Goal: Browse casually

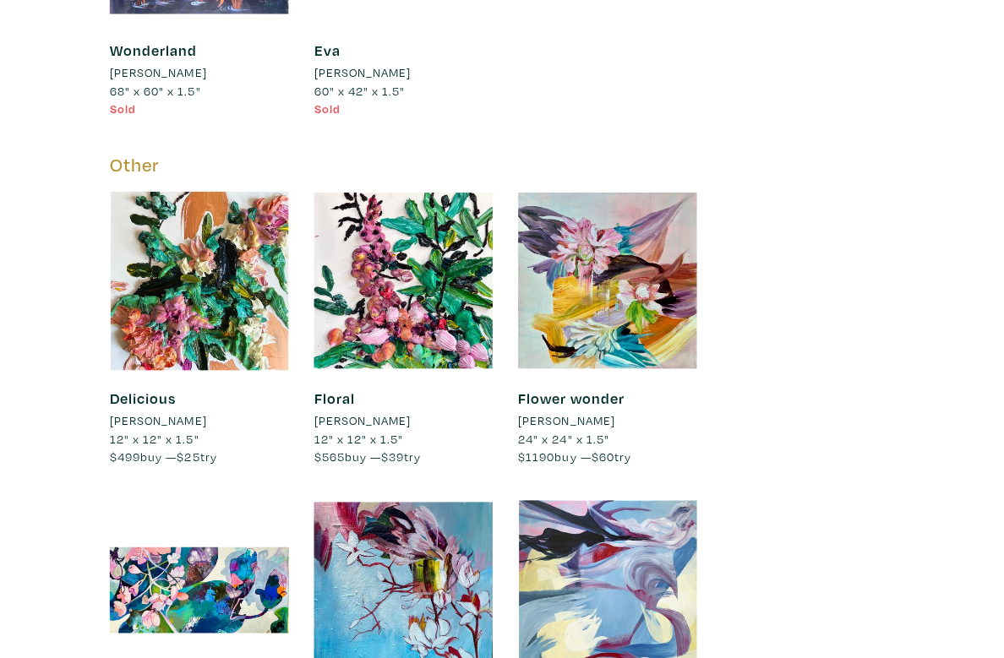
scroll to position [4886, 0]
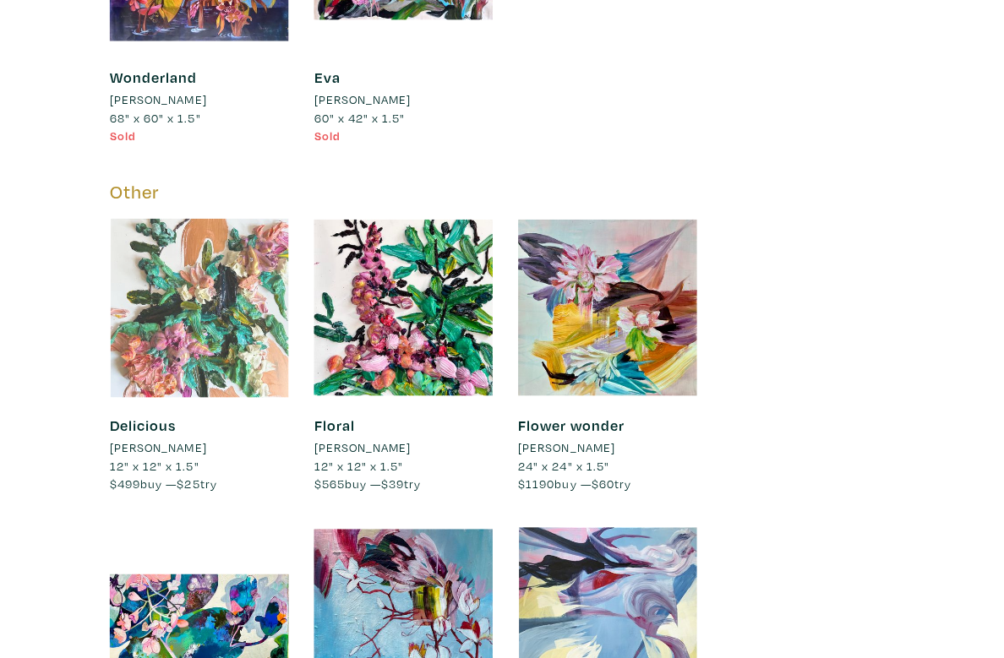
click at [170, 314] on div at bounding box center [198, 306] width 178 height 178
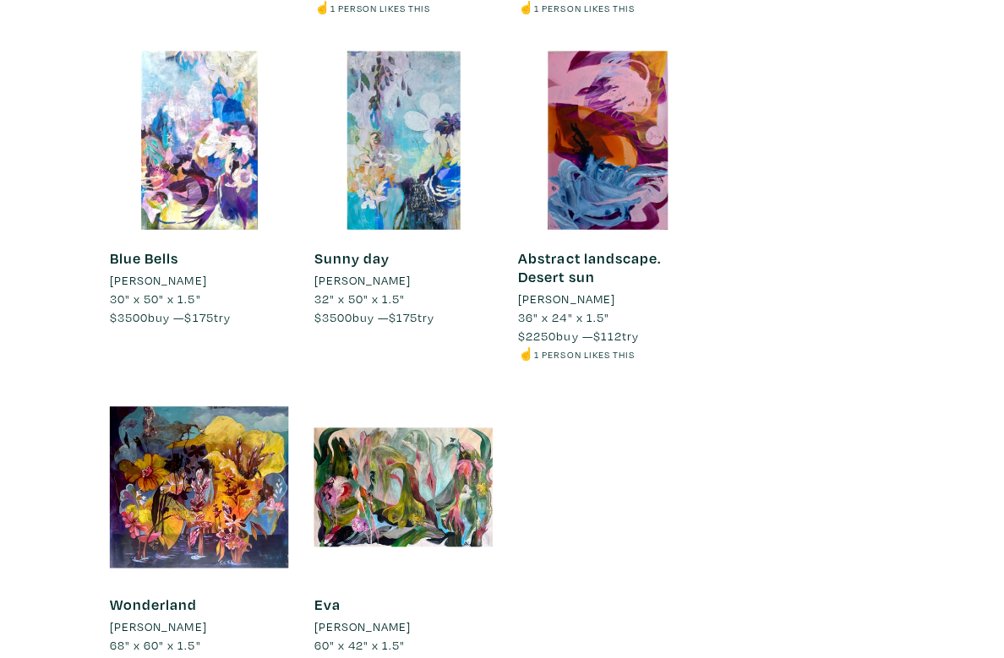
scroll to position [4457, 0]
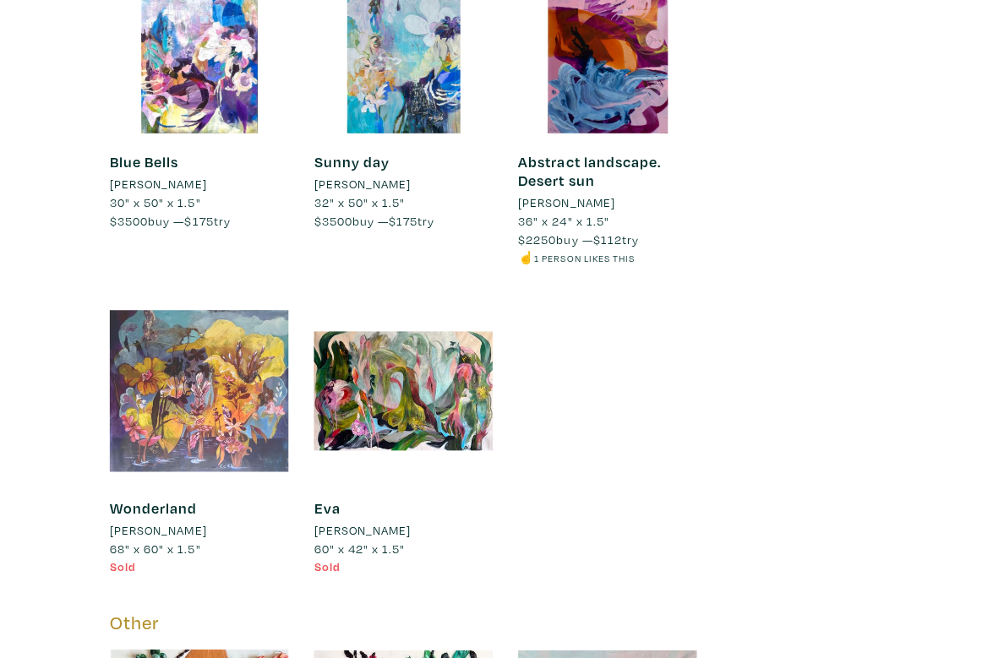
click at [154, 339] on div at bounding box center [198, 389] width 178 height 178
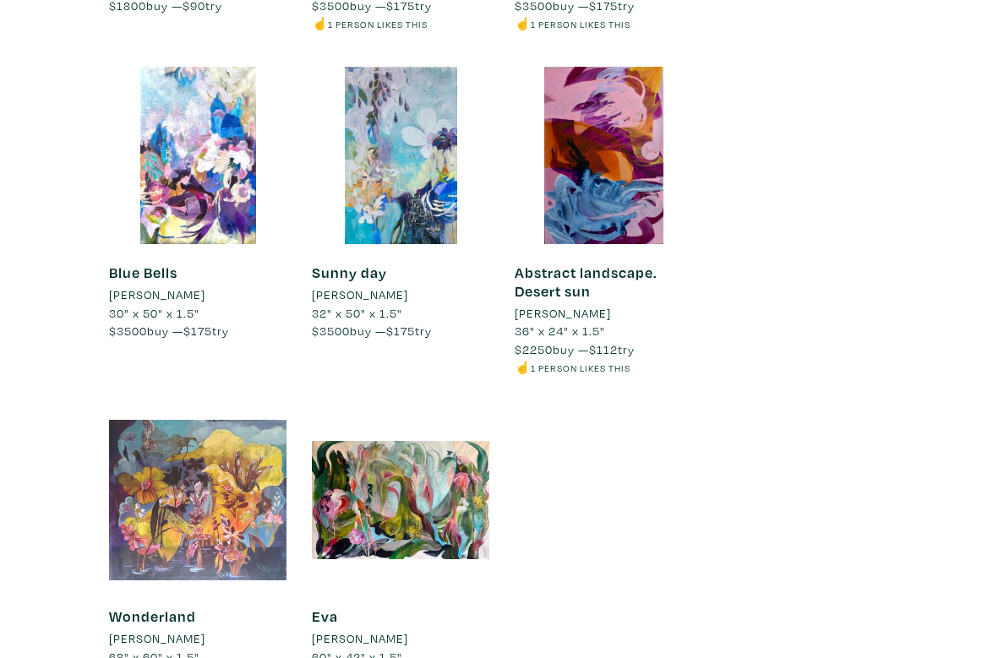
scroll to position [4298, 0]
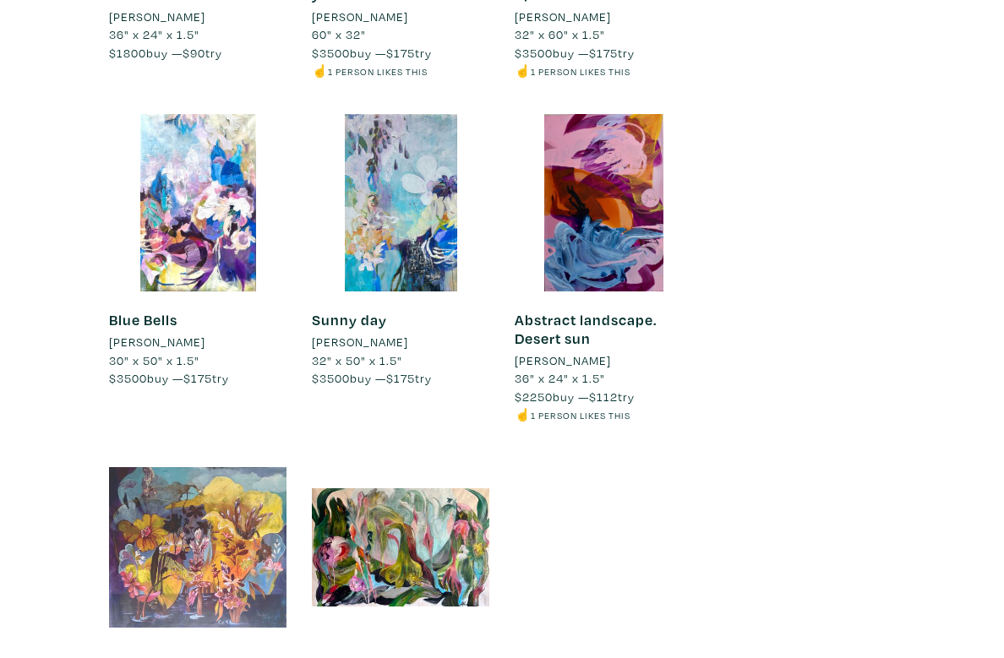
click at [166, 482] on div at bounding box center [198, 548] width 178 height 178
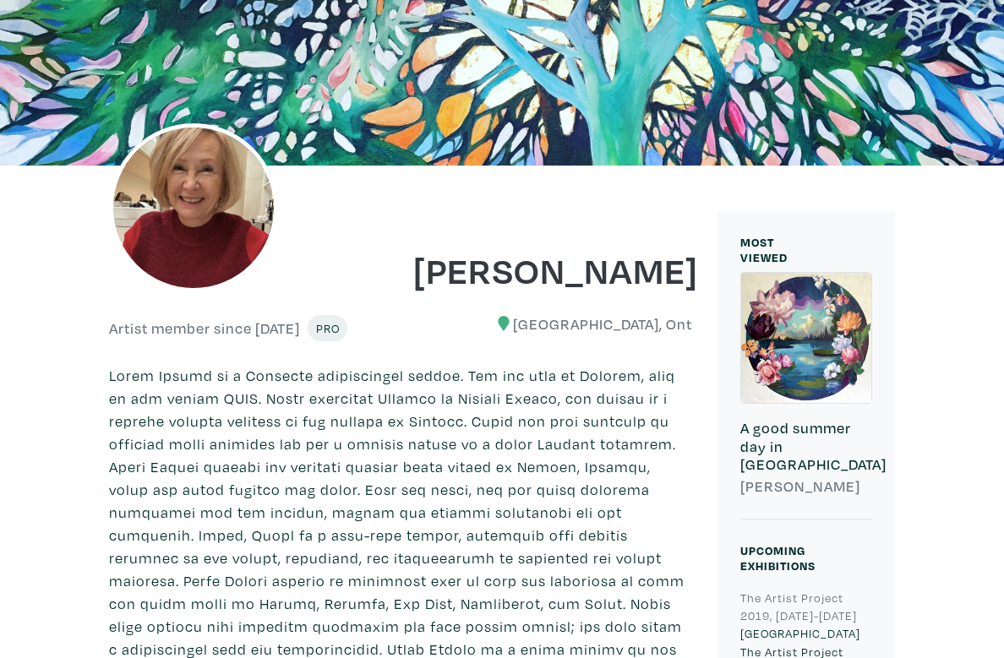
scroll to position [0, 0]
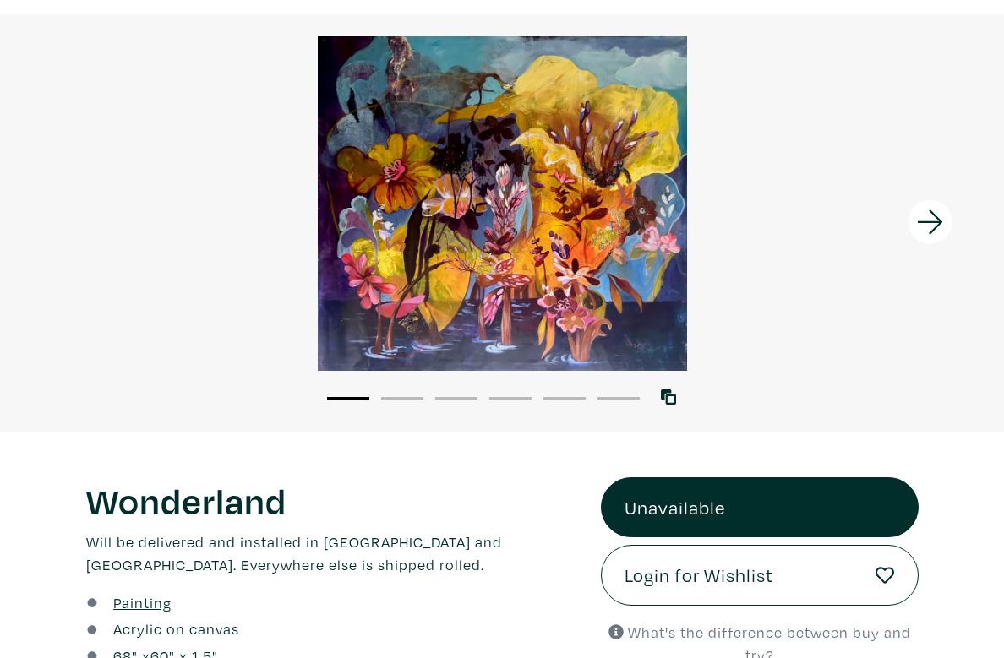
scroll to position [86, 0]
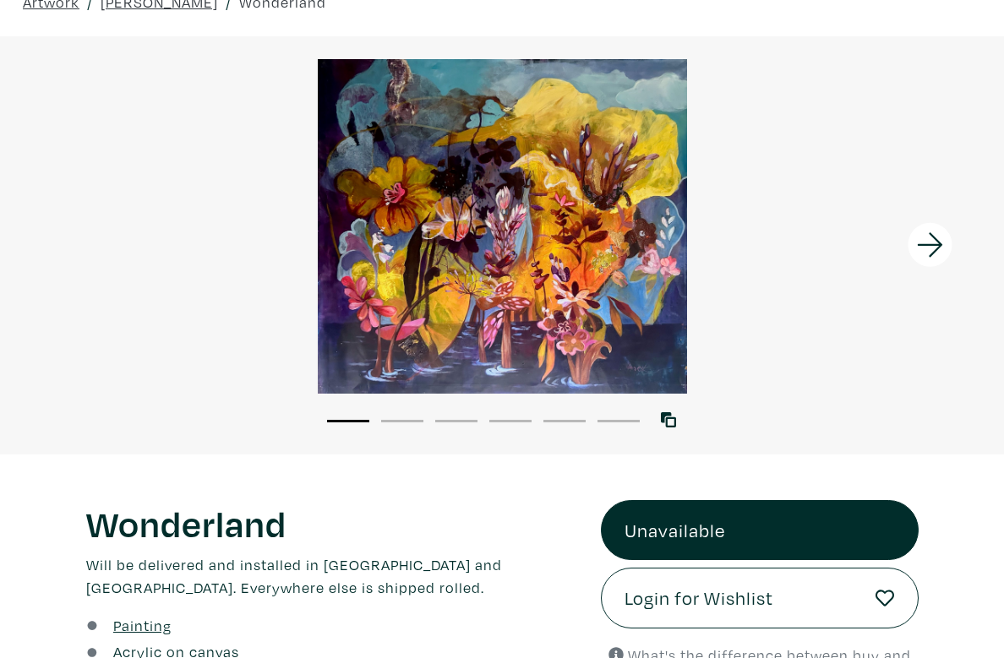
click at [932, 238] on icon at bounding box center [930, 245] width 57 height 46
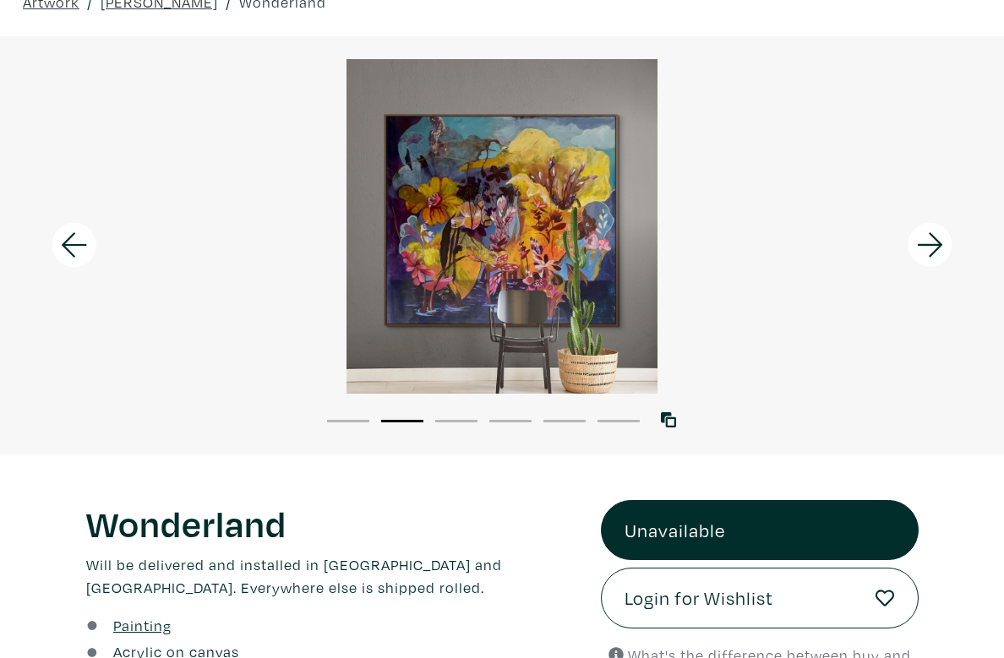
click at [927, 246] on icon at bounding box center [929, 245] width 25 height 25
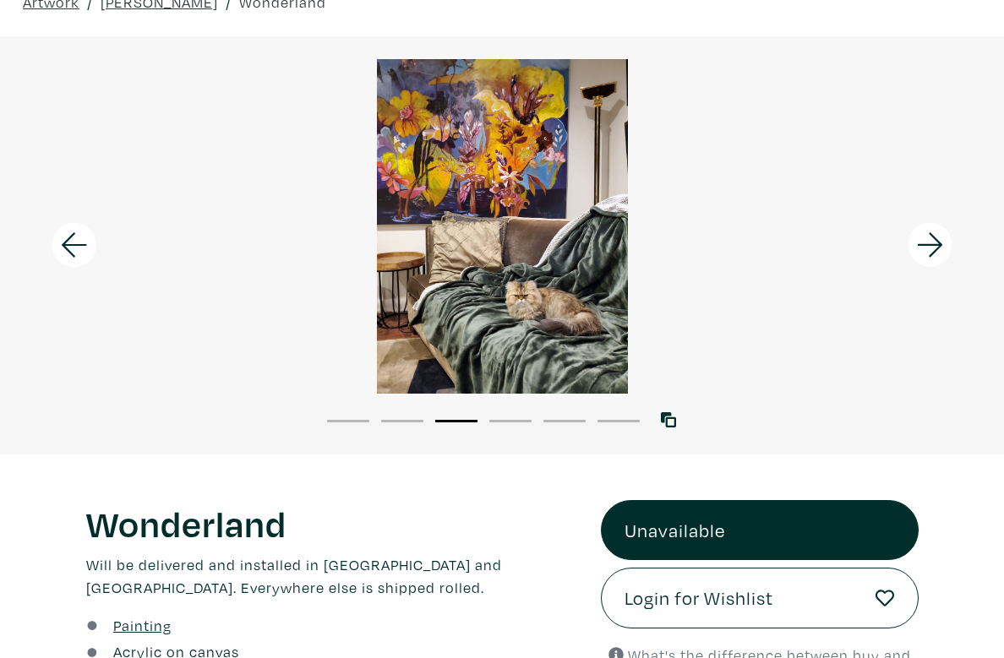
click at [932, 247] on icon at bounding box center [930, 245] width 57 height 46
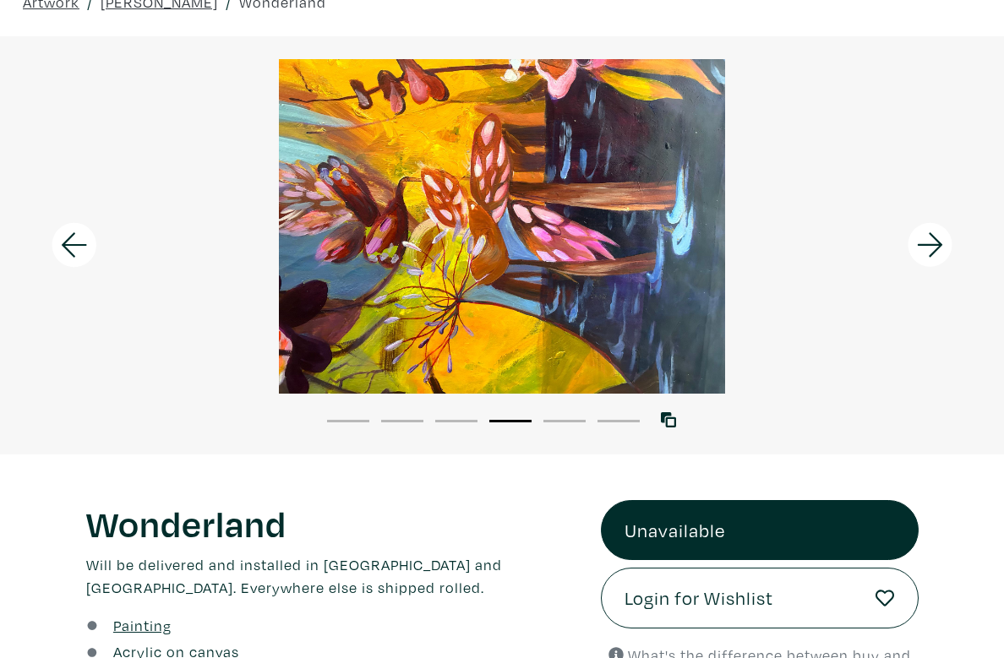
click at [930, 251] on icon at bounding box center [930, 245] width 57 height 46
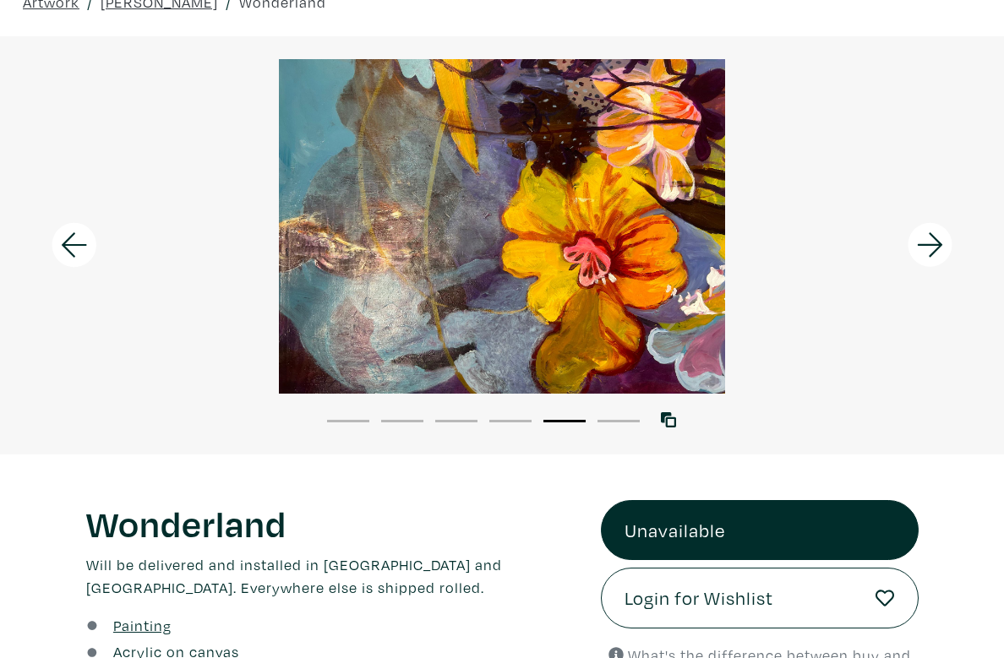
click at [935, 248] on icon at bounding box center [930, 245] width 57 height 46
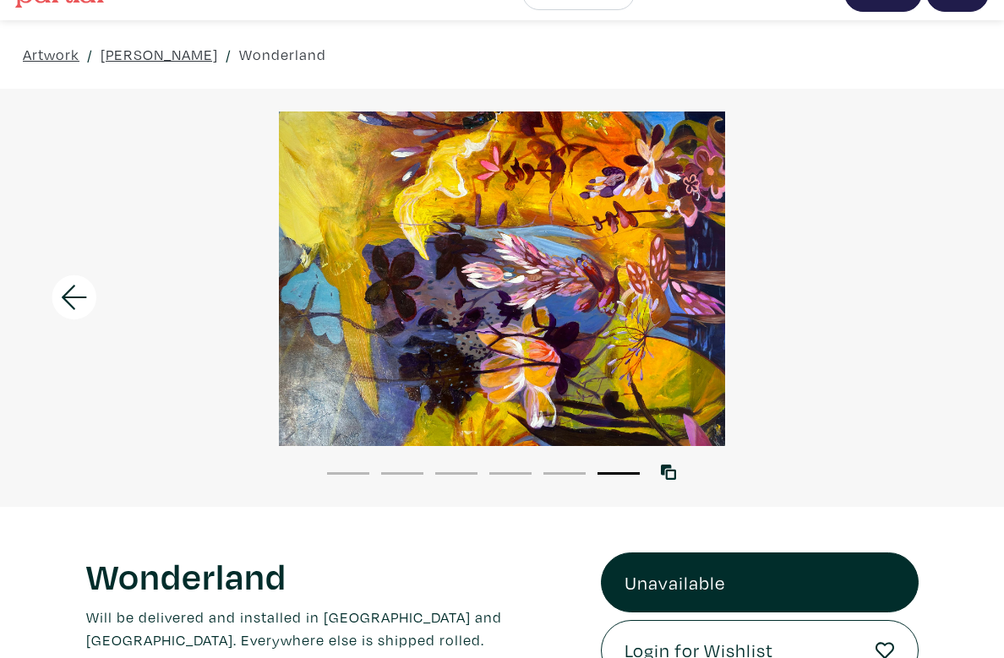
scroll to position [0, 0]
